Goal: Task Accomplishment & Management: Use online tool/utility

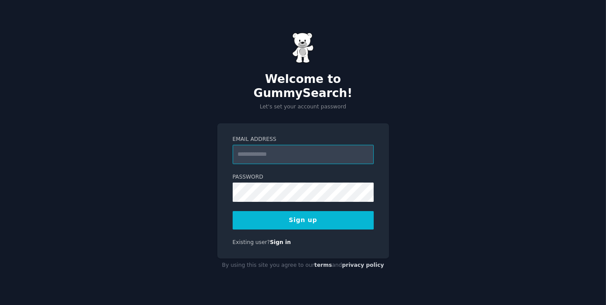
type input "**********"
click at [180, 180] on div "**********" at bounding box center [303, 152] width 606 height 305
click at [304, 215] on button "Sign up" at bounding box center [303, 220] width 141 height 18
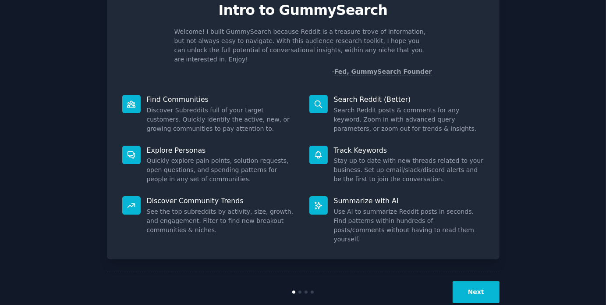
click at [476, 281] on button "Next" at bounding box center [476, 291] width 47 height 21
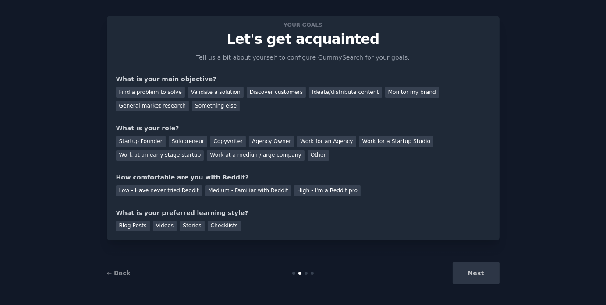
click at [484, 273] on div "Next" at bounding box center [434, 272] width 131 height 21
click at [154, 91] on div "Find a problem to solve" at bounding box center [150, 92] width 69 height 11
click at [188, 142] on div "Solopreneur" at bounding box center [188, 141] width 39 height 11
click at [258, 171] on div "Your goals Let's get acquainted Tell us a bit about yourself to configure Gummy…" at bounding box center [303, 128] width 374 height 206
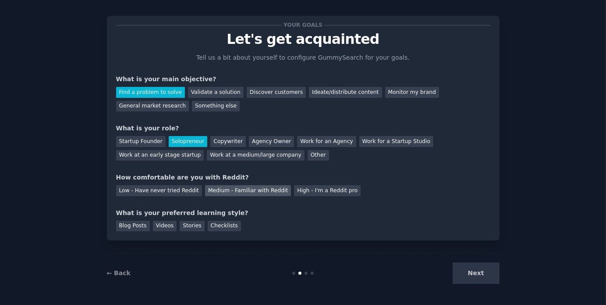
click at [224, 194] on div "Medium - Familiar with Reddit" at bounding box center [248, 190] width 86 height 11
click at [162, 225] on div "Videos" at bounding box center [165, 225] width 24 height 11
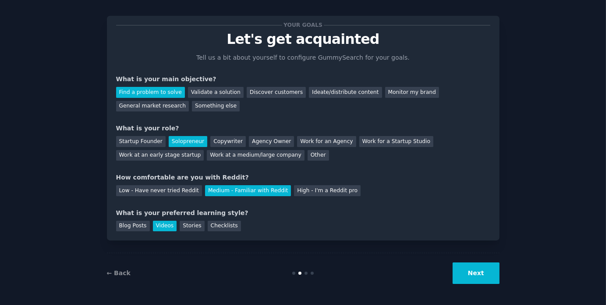
click at [490, 278] on button "Next" at bounding box center [476, 272] width 47 height 21
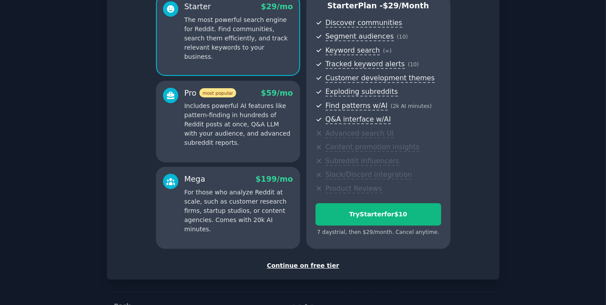
scroll to position [96, 0]
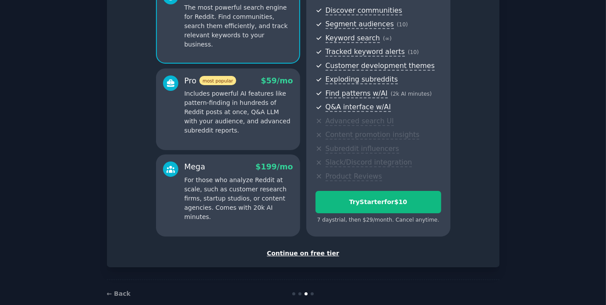
click at [300, 252] on div "Continue on free tier" at bounding box center [303, 253] width 374 height 9
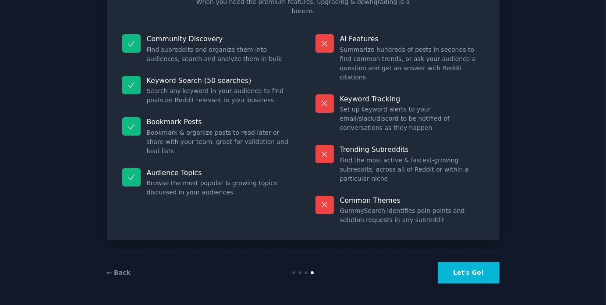
scroll to position [36, 0]
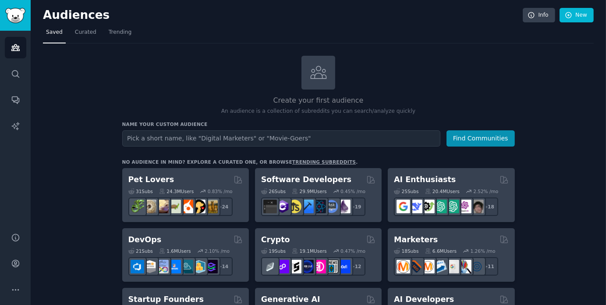
click at [217, 138] on input "text" at bounding box center [281, 138] width 318 height 16
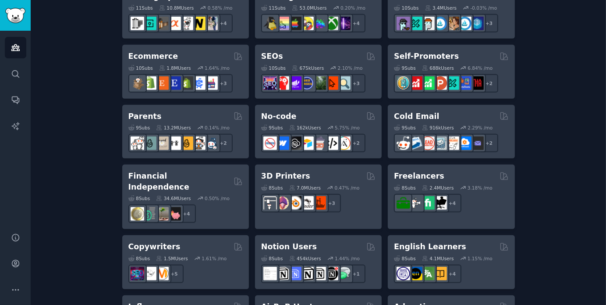
scroll to position [88, 0]
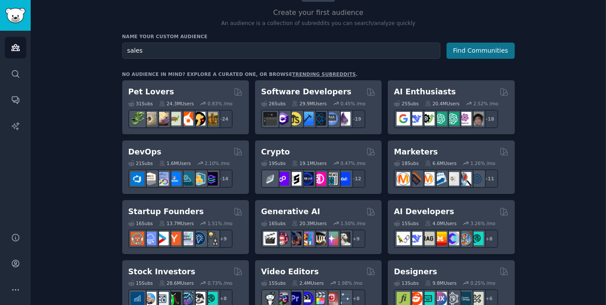
type input "sales"
click at [471, 47] on button "Find Communities" at bounding box center [481, 51] width 68 height 16
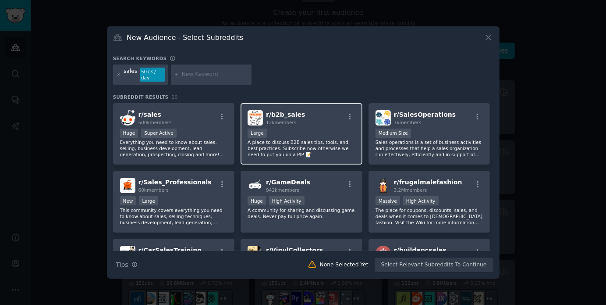
click at [286, 139] on p "A place to discuss B2B sales tips, tools, and best practices. Subscribe now oth…" at bounding box center [302, 148] width 108 height 18
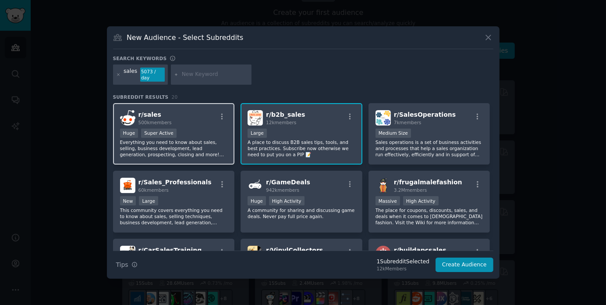
click at [192, 149] on p "Everything you need to know about sales, selling, business development, lead ge…" at bounding box center [174, 148] width 108 height 18
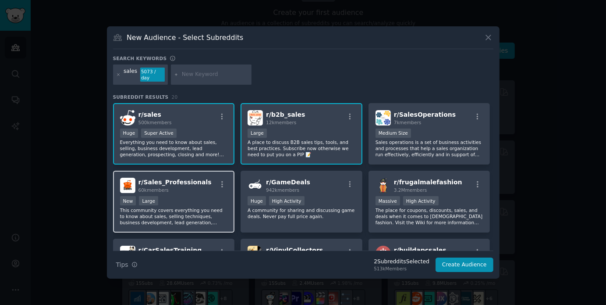
click at [206, 202] on div "New Large" at bounding box center [174, 201] width 108 height 11
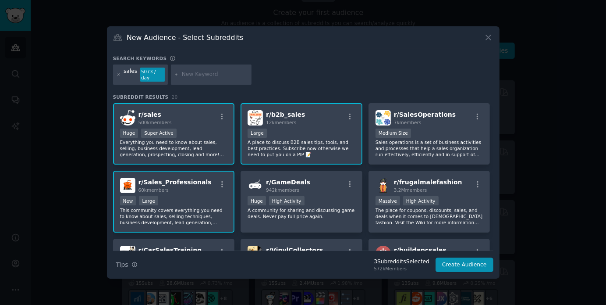
click at [189, 142] on p "Everything you need to know about sales, selling, business development, lead ge…" at bounding box center [174, 148] width 108 height 18
click at [285, 151] on p "A place to discuss B2B sales tips, tools, and best practices. Subscribe now oth…" at bounding box center [302, 148] width 108 height 18
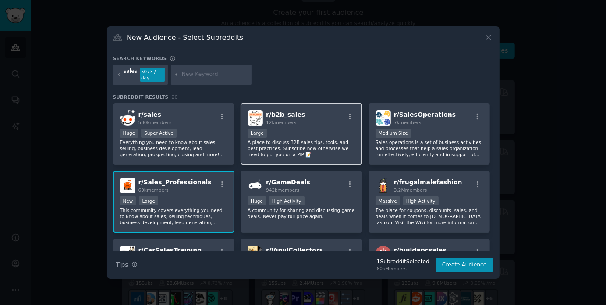
click at [313, 139] on p "A place to discuss B2B sales tips, tools, and best practices. Subscribe now oth…" at bounding box center [302, 148] width 108 height 18
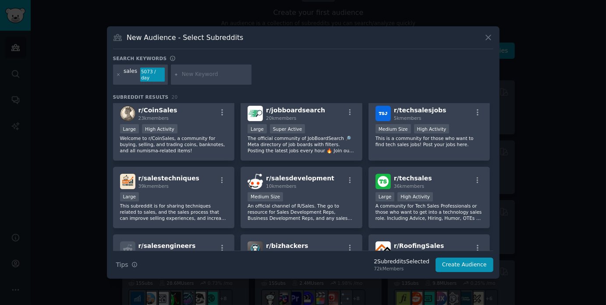
scroll to position [219, 0]
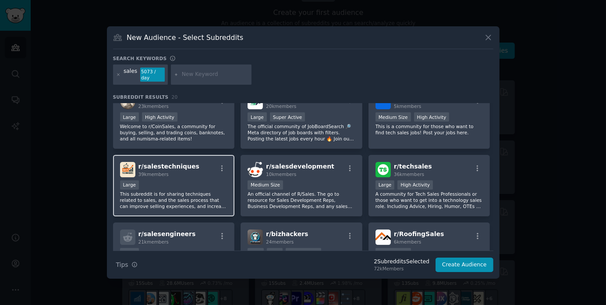
click at [202, 176] on div "r/ salestechniques 39k members Large This subreddit is for sharing techniques r…" at bounding box center [174, 186] width 122 height 62
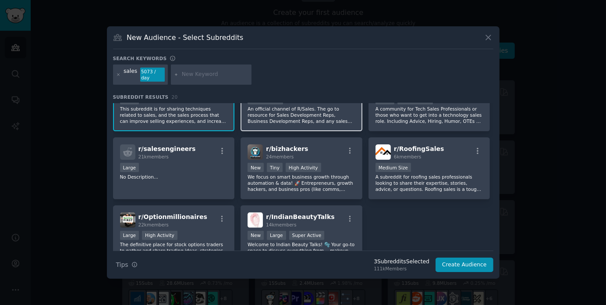
scroll to position [307, 0]
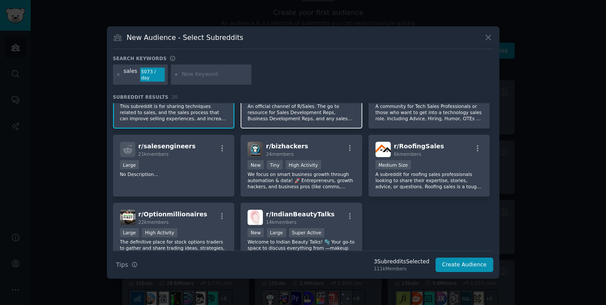
click at [302, 108] on p "An official channel of R/Sales. The go to resource for Sales Development Reps, …" at bounding box center [302, 112] width 108 height 18
click at [470, 259] on button "Create Audience" at bounding box center [465, 264] width 58 height 15
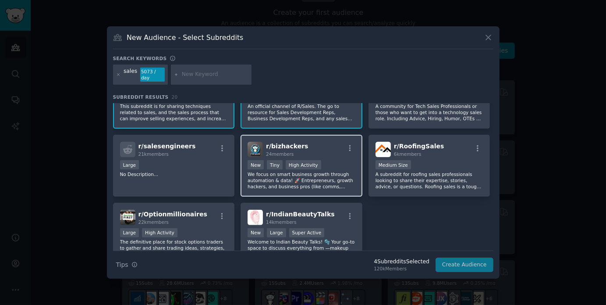
scroll to position [0, 0]
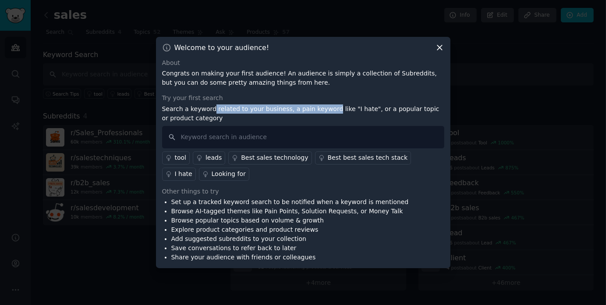
drag, startPoint x: 210, startPoint y: 109, endPoint x: 320, endPoint y: 108, distance: 109.6
click at [320, 108] on p "Search a keyword related to your business, a pain keyword like "I hate", or a p…" at bounding box center [303, 113] width 282 height 18
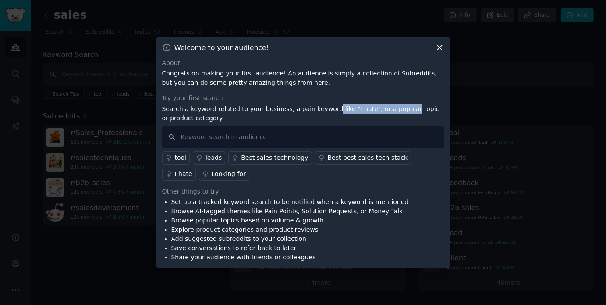
drag, startPoint x: 320, startPoint y: 108, endPoint x: 383, endPoint y: 108, distance: 63.1
click at [383, 108] on p "Search a keyword related to your business, a pain keyword like "I hate", or a p…" at bounding box center [303, 113] width 282 height 18
drag, startPoint x: 383, startPoint y: 108, endPoint x: 331, endPoint y: 106, distance: 51.8
click at [331, 106] on p "Search a keyword related to your business, a pain keyword like "I hate", or a p…" at bounding box center [303, 113] width 282 height 18
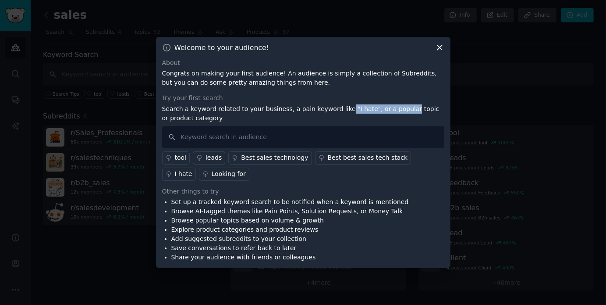
click at [331, 106] on p "Search a keyword related to your business, a pain keyword like "I hate", or a p…" at bounding box center [303, 113] width 282 height 18
click at [293, 106] on p "Search a keyword related to your business, a pain keyword like "I hate", or a p…" at bounding box center [303, 113] width 282 height 18
click at [261, 111] on p "Search a keyword related to your business, a pain keyword like "I hate", or a p…" at bounding box center [303, 113] width 282 height 18
click at [208, 137] on input "text" at bounding box center [303, 137] width 282 height 22
type input "need"
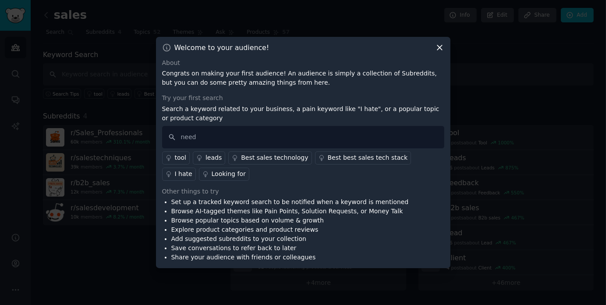
click at [178, 156] on div "tool" at bounding box center [181, 157] width 12 height 9
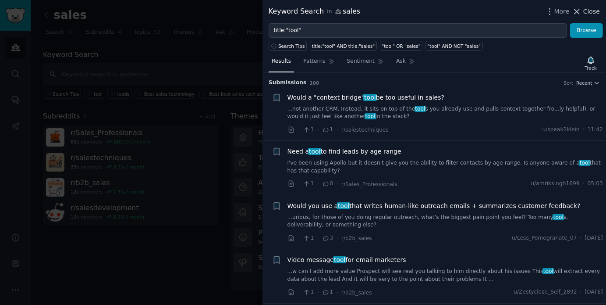
click at [584, 11] on button "Close" at bounding box center [586, 11] width 28 height 9
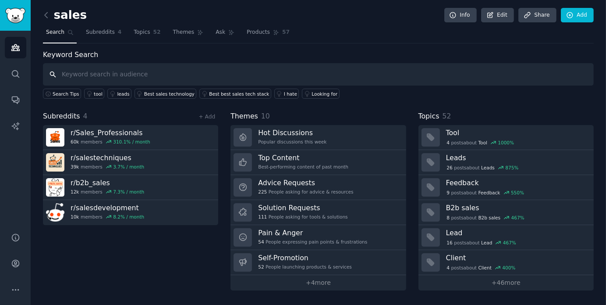
click at [130, 74] on input "text" at bounding box center [318, 74] width 551 height 22
click at [130, 75] on input "text" at bounding box center [318, 74] width 551 height 22
click at [284, 93] on div "I hate" at bounding box center [290, 94] width 13 height 6
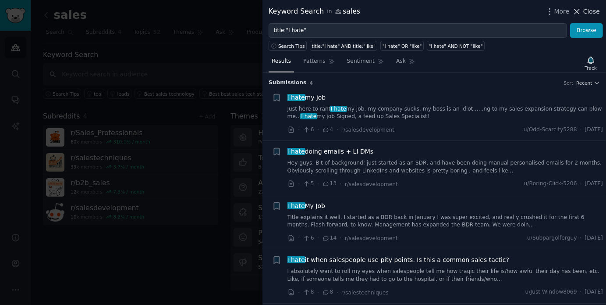
click at [595, 10] on span "Close" at bounding box center [591, 11] width 17 height 9
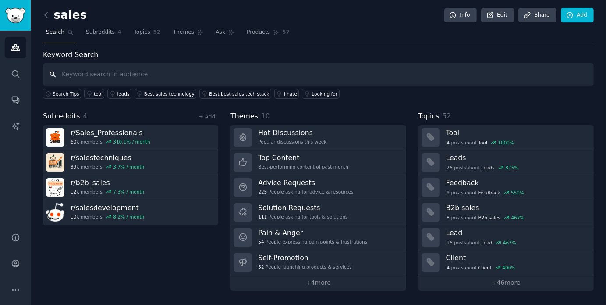
click at [131, 75] on input "text" at bounding box center [318, 74] width 551 height 22
type input "i need"
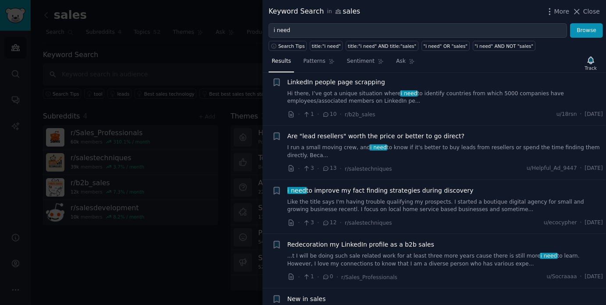
scroll to position [175, 0]
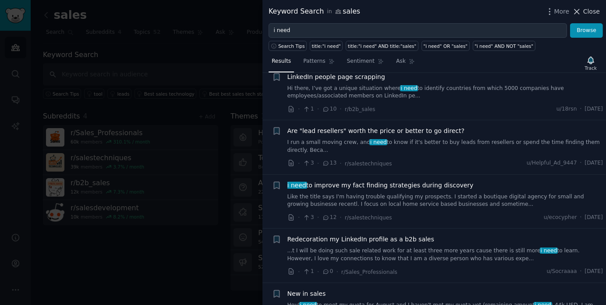
click at [597, 10] on span "Close" at bounding box center [591, 11] width 17 height 9
